Goal: Browse casually: Explore the website without a specific task or goal

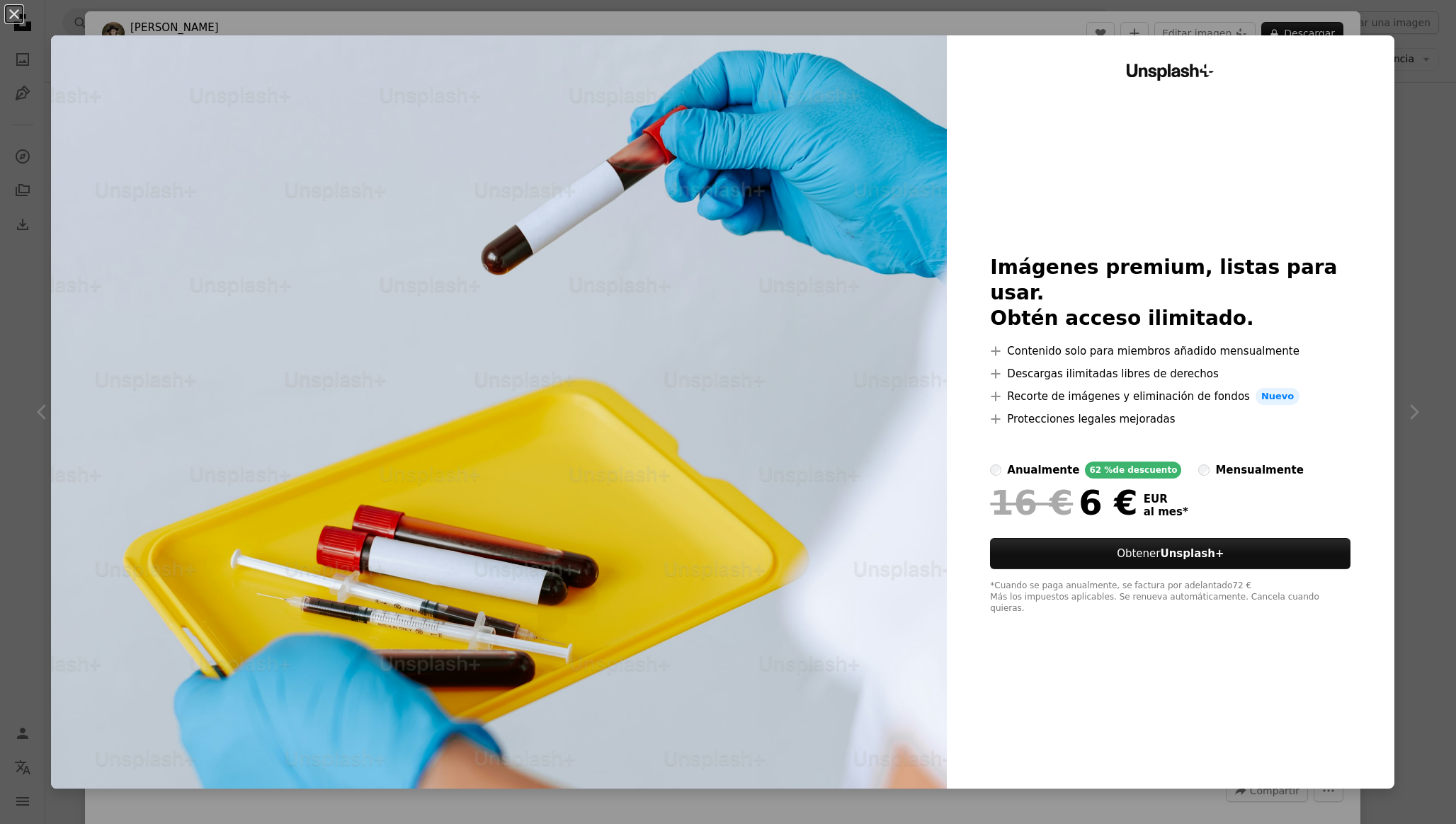
click at [1399, 347] on div "An X shape Unsplash+ Imágenes premium, listas para usar. Obtén acceso ilimitado…" at bounding box center [728, 412] width 1456 height 824
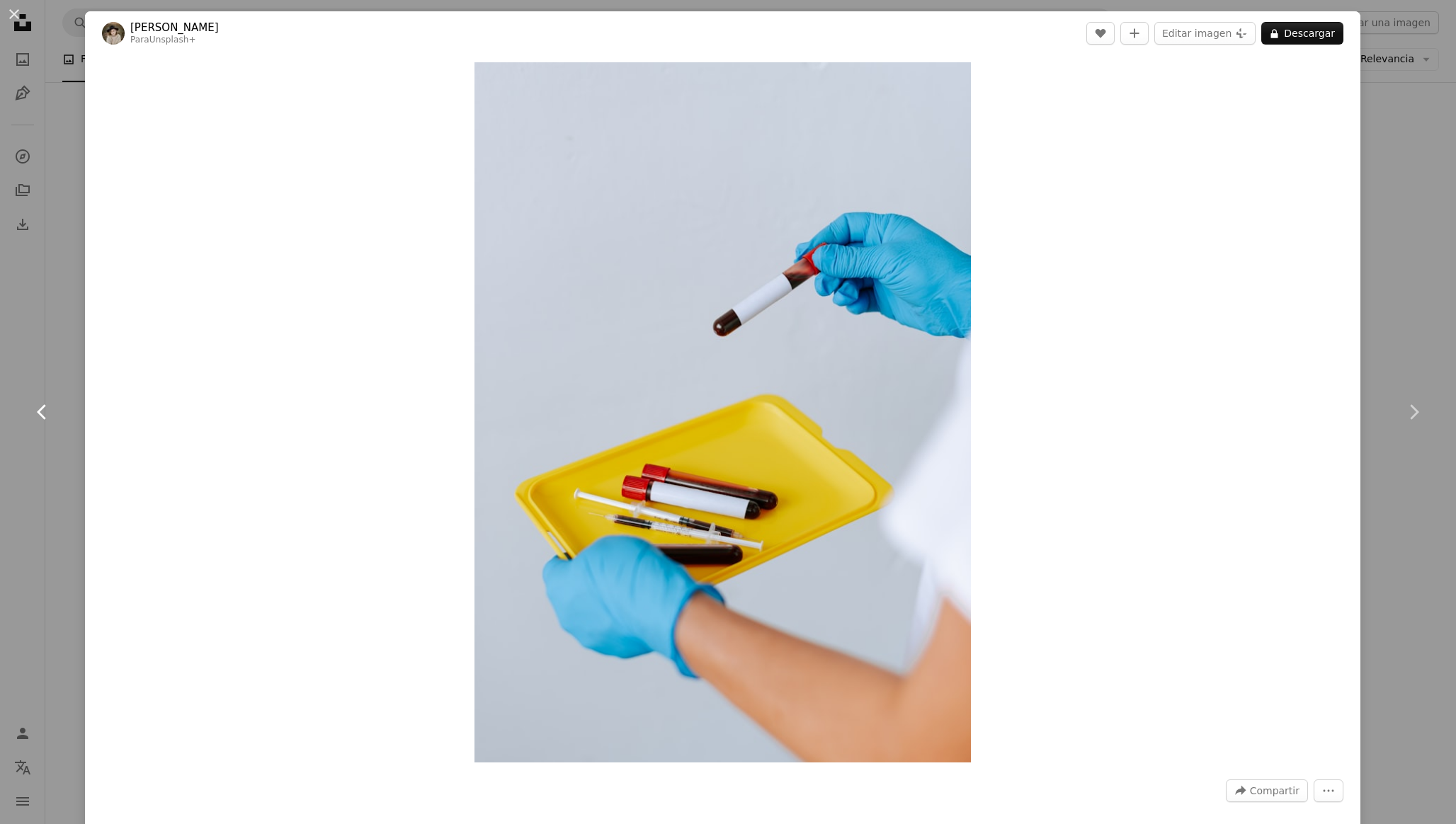
click at [34, 453] on link "Chevron left" at bounding box center [42, 412] width 85 height 136
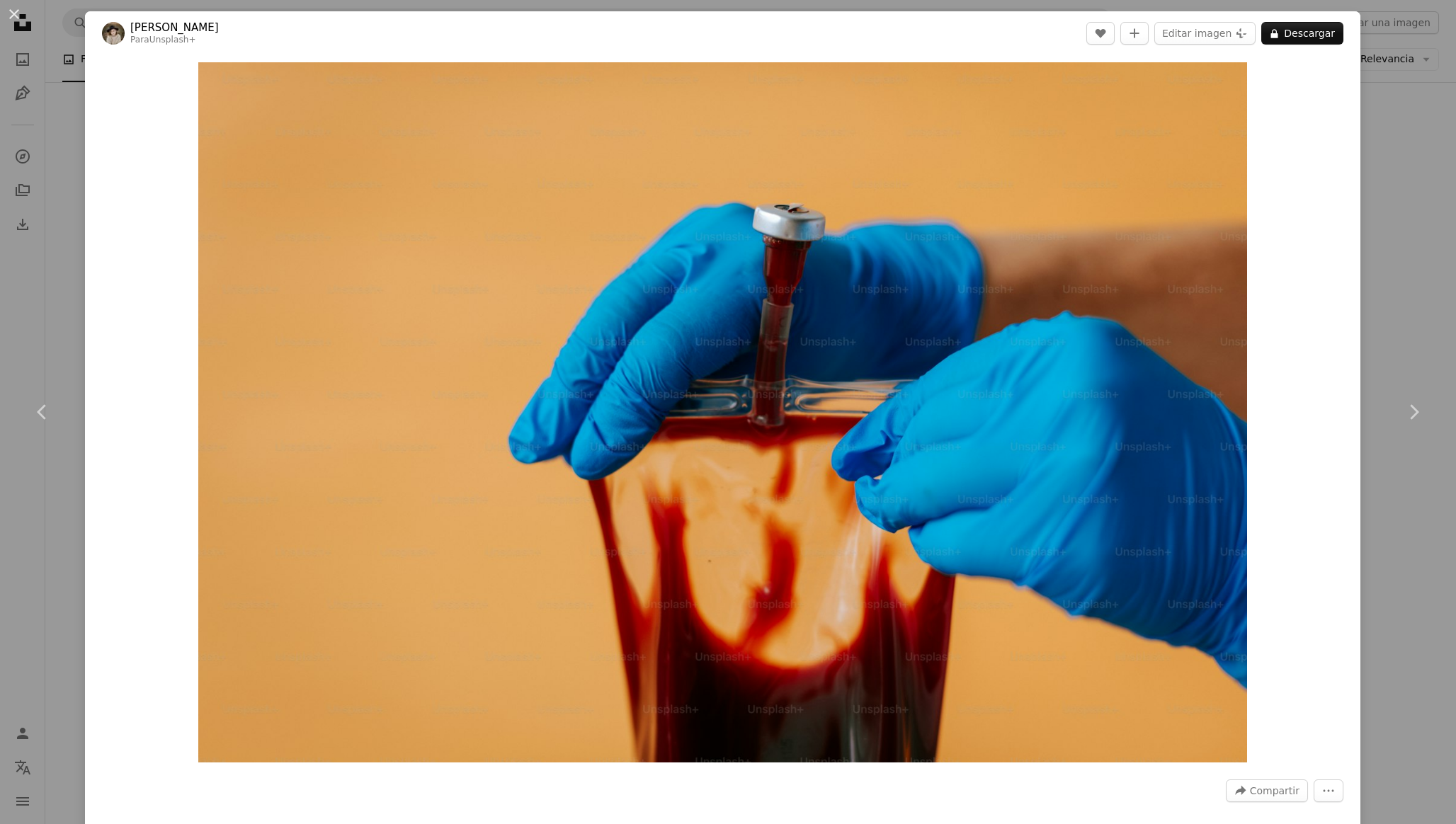
drag, startPoint x: 1406, startPoint y: 265, endPoint x: 1406, endPoint y: 194, distance: 71.0
click at [1406, 263] on div "An X shape Chevron left Chevron right [PERSON_NAME] Para Unsplash+ A heart A pl…" at bounding box center [728, 412] width 1456 height 824
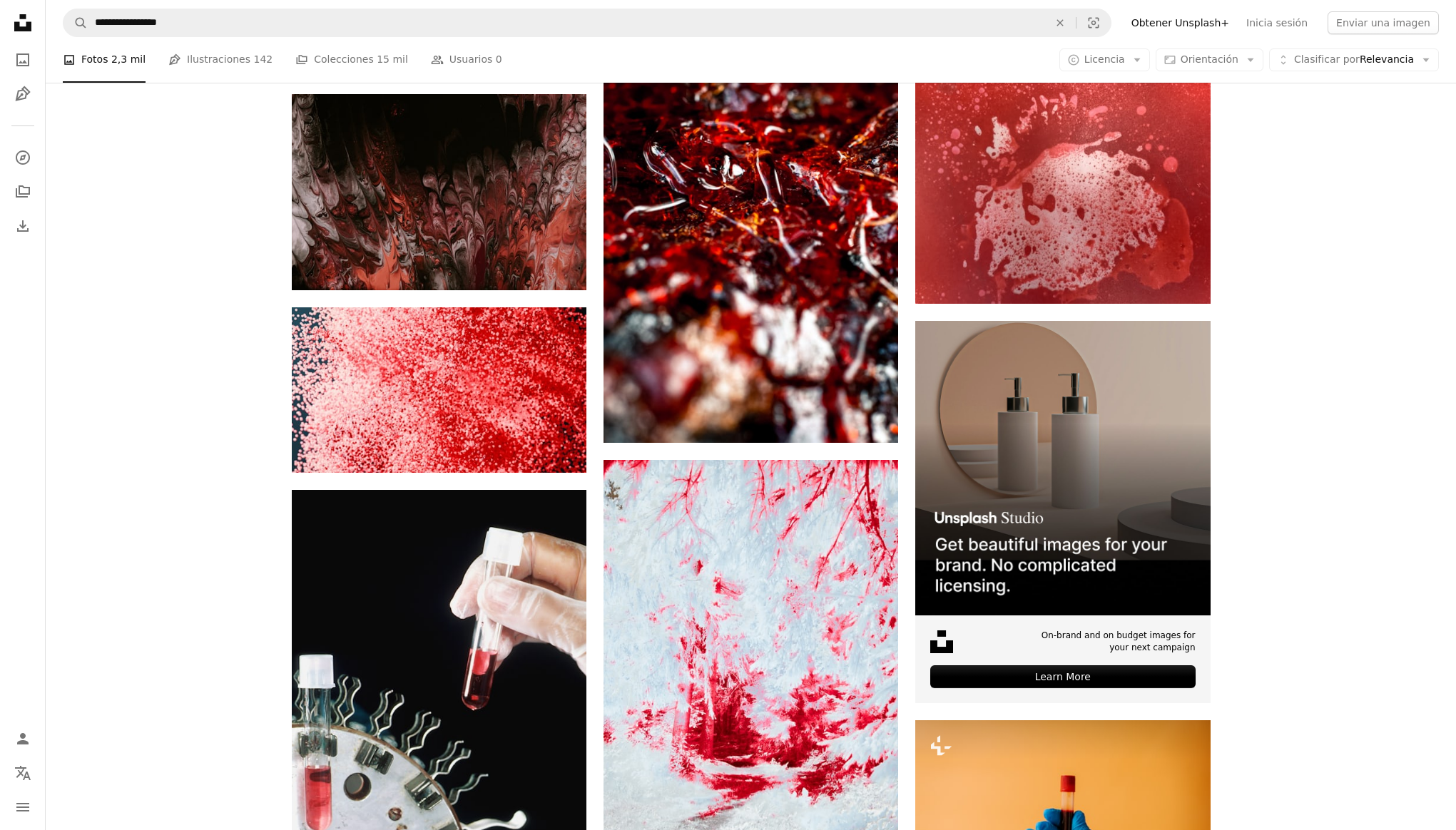
scroll to position [5700, 0]
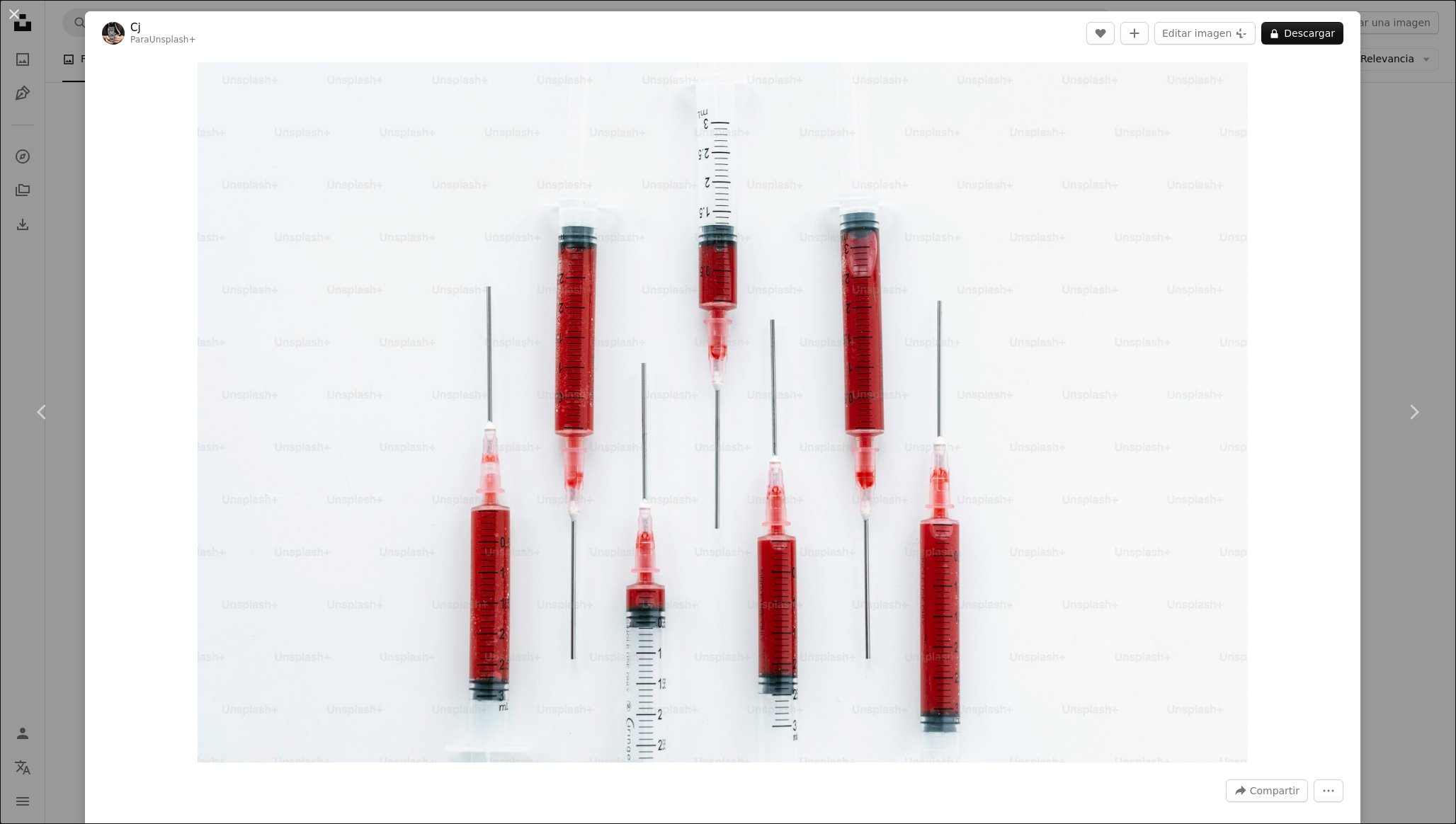
drag, startPoint x: 0, startPoint y: 317, endPoint x: 23, endPoint y: 319, distance: 23.1
click at [1, 317] on div "An X shape Chevron left Chevron right Cj Para Unsplash+ A heart A plus sign Edi…" at bounding box center [728, 412] width 1456 height 824
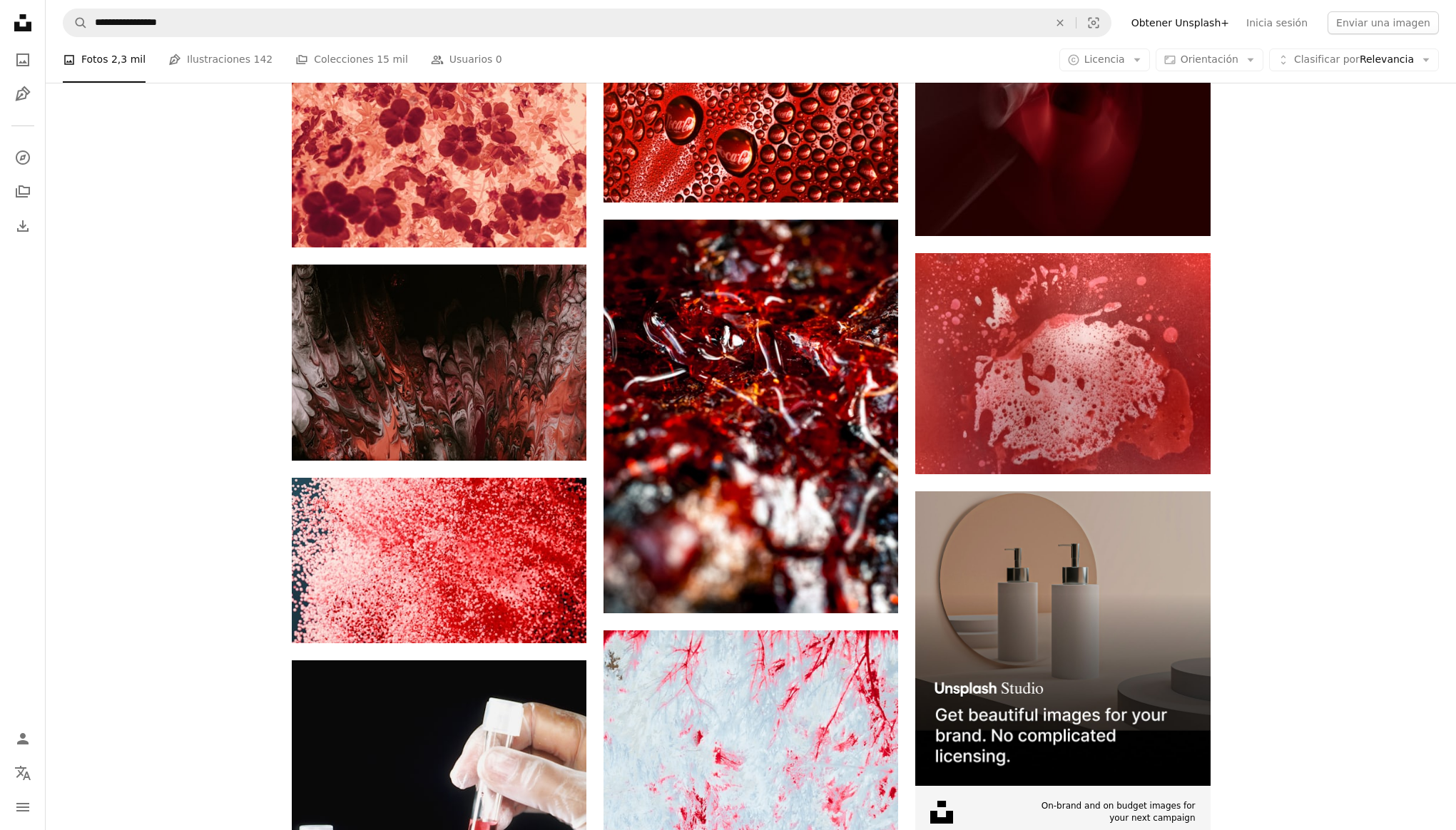
scroll to position [5261, 0]
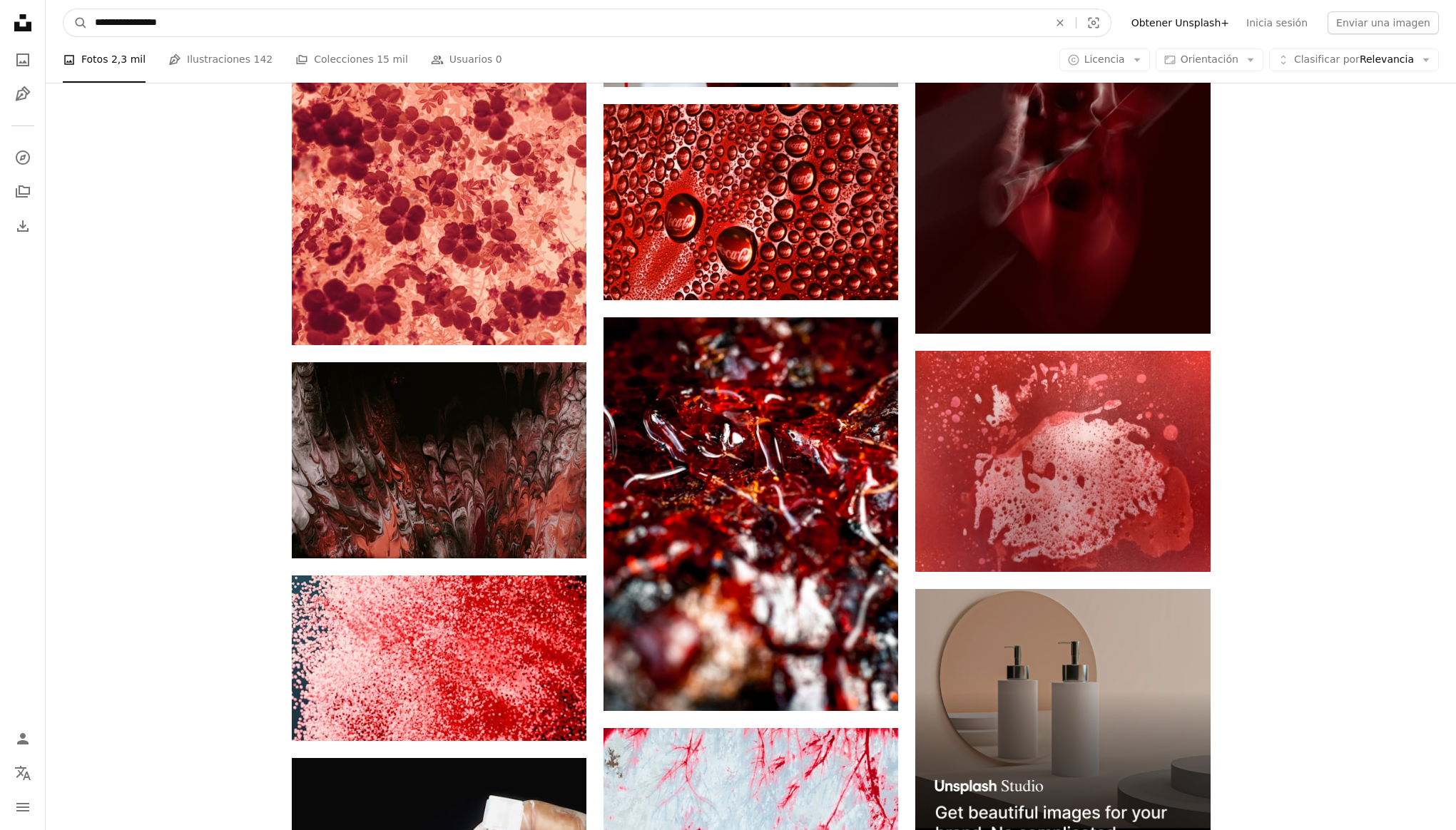
click at [164, 29] on input "**********" at bounding box center [566, 23] width 957 height 27
click at [164, 29] on input "**********" at bounding box center [566, 23] width 957 height 27
click at [22, 35] on icon "Unsplash logo Página de inicio de Unsplash" at bounding box center [23, 23] width 29 height 29
